Goal: Information Seeking & Learning: Learn about a topic

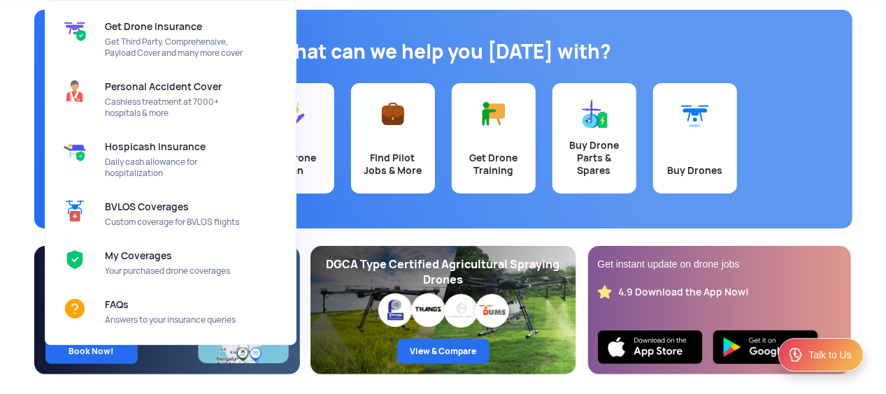
scroll to position [112, 0]
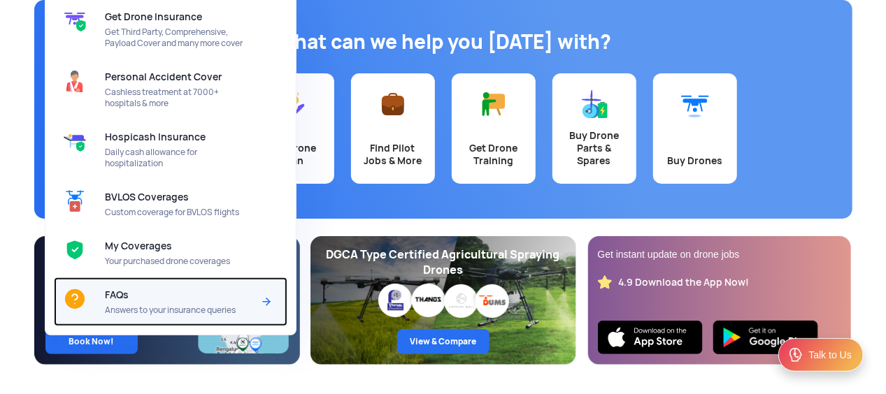
click at [141, 302] on div "FAQs Answers to your insurance queries" at bounding box center [181, 302] width 153 height 49
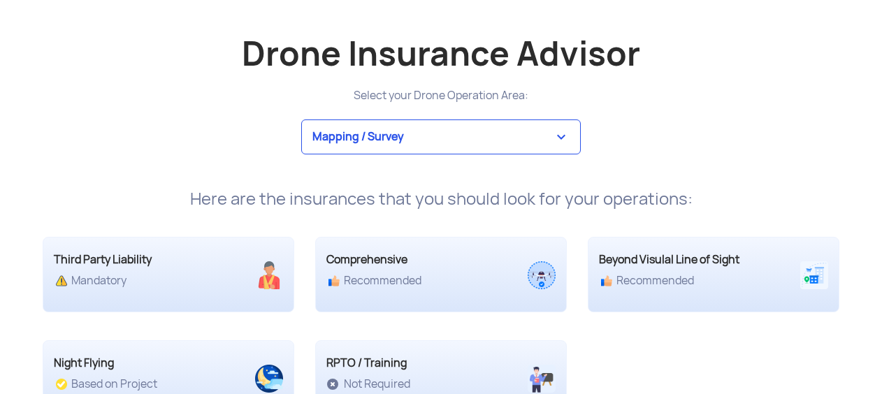
scroll to position [2609, 0]
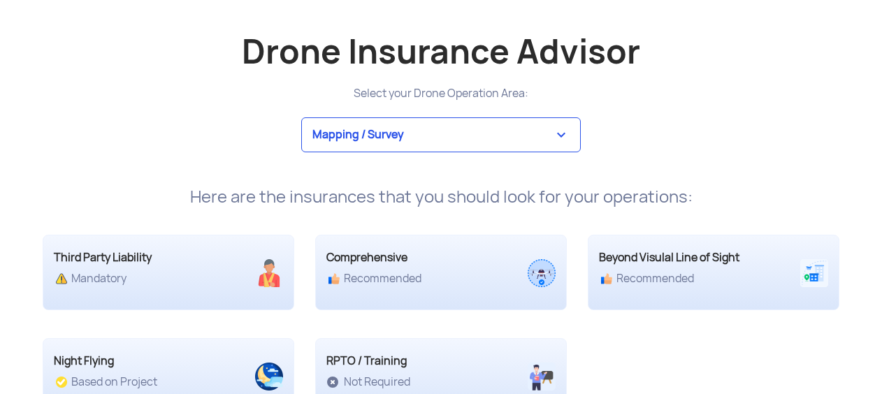
click at [400, 120] on select "Mapping / Survey Event Photography Agriculture Recreational Emergency / Police …" at bounding box center [441, 134] width 280 height 35
click at [401, 121] on select "Mapping / Survey Event Photography Agriculture Recreational Emergency / Police …" at bounding box center [441, 134] width 280 height 35
click at [197, 136] on div "Mapping / Survey Event Photography Agriculture Recreational Emergency / Police …" at bounding box center [441, 134] width 818 height 35
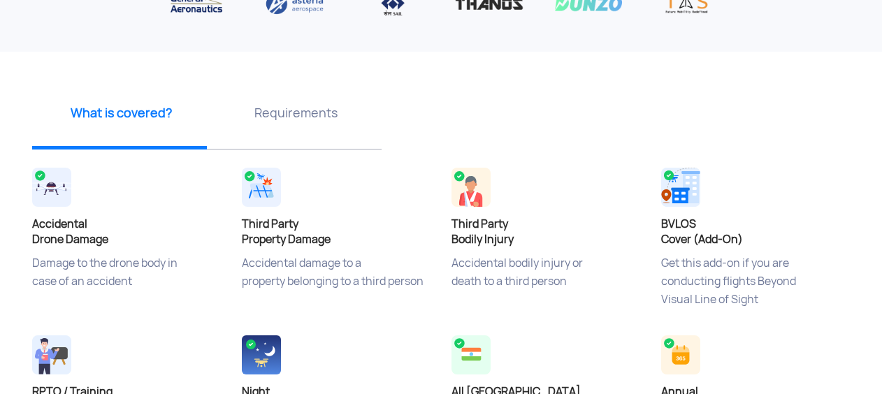
scroll to position [0, 0]
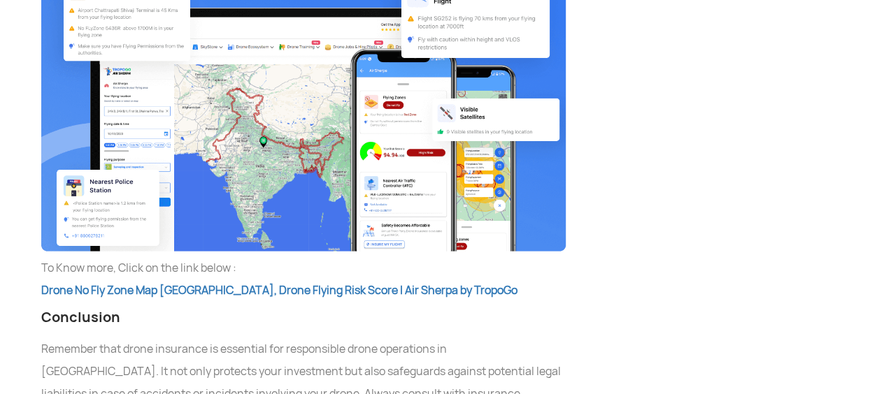
scroll to position [10350, 0]
